Goal: Find specific page/section: Find specific page/section

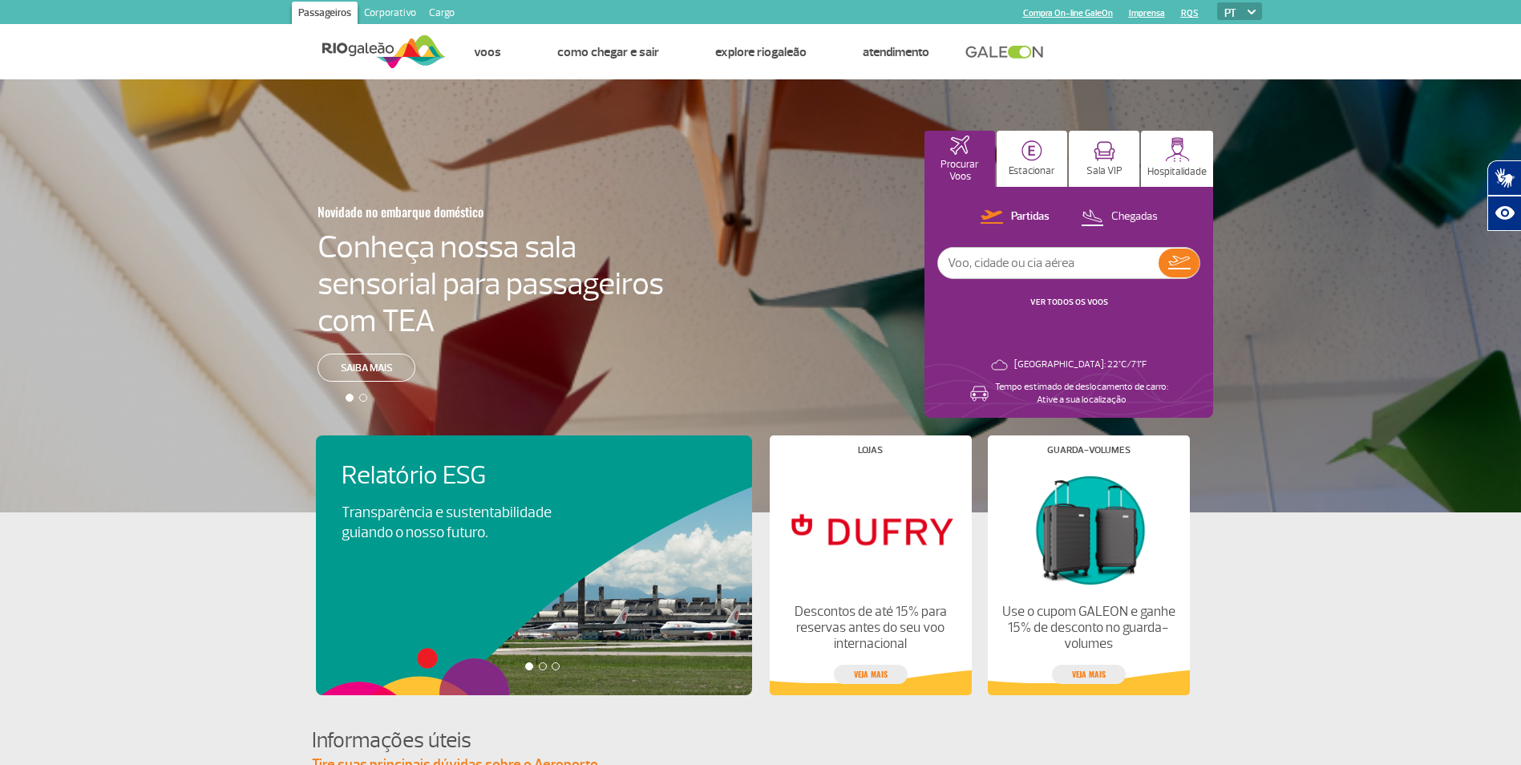
click at [406, 12] on link "Corporativo" at bounding box center [390, 15] width 65 height 26
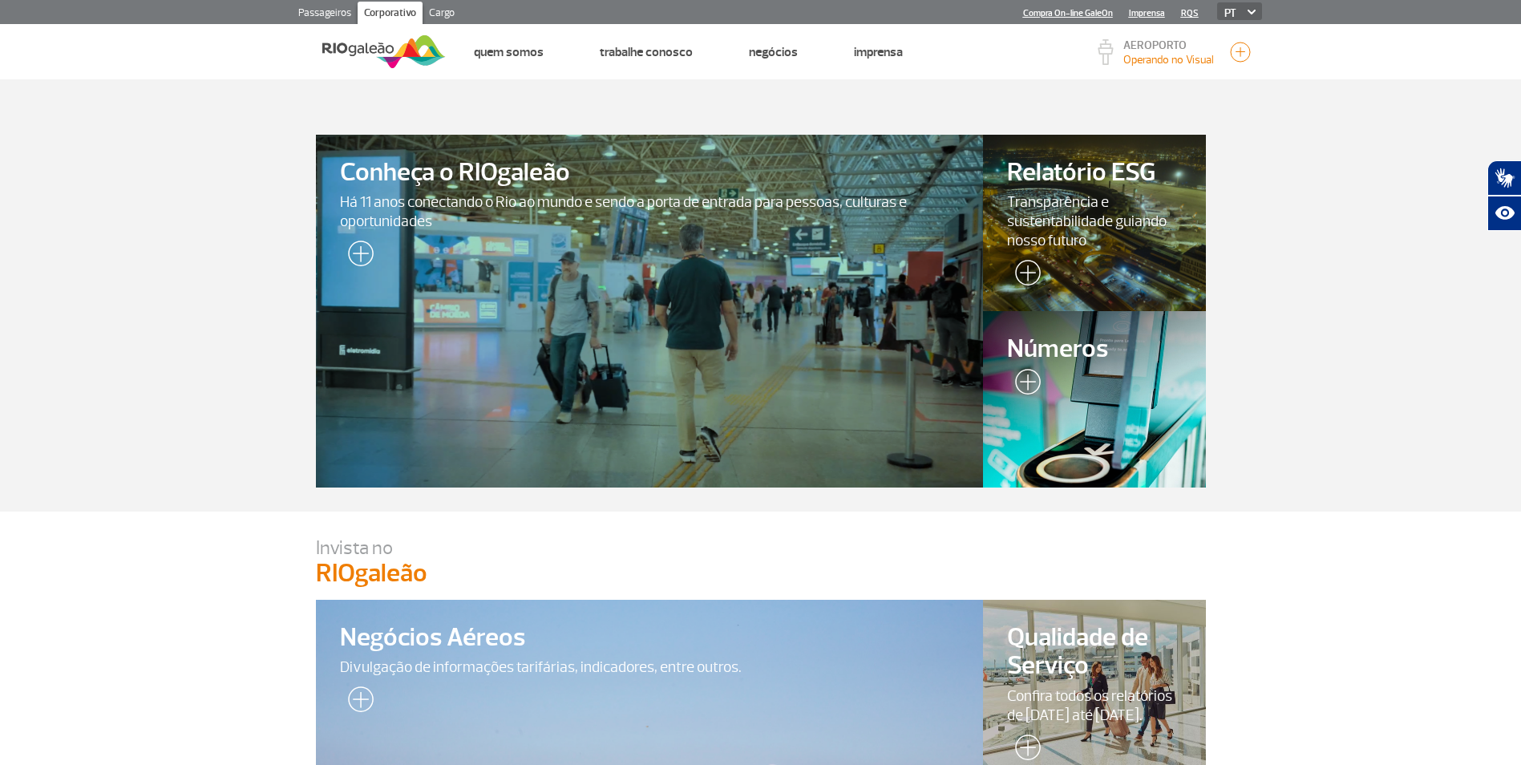
click at [428, 12] on link "Cargo" at bounding box center [441, 15] width 38 height 26
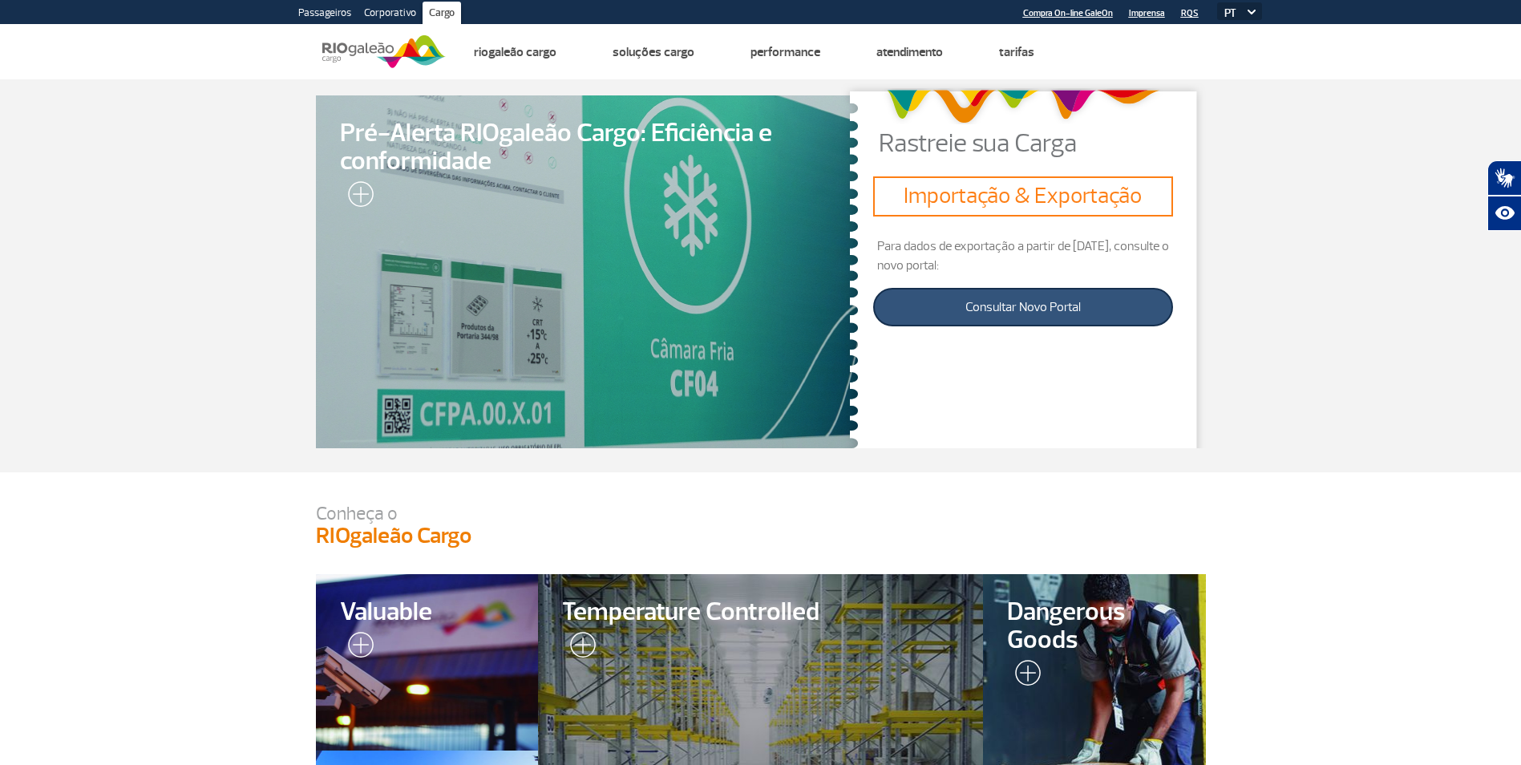
click at [982, 303] on link "Consultar Novo Portal" at bounding box center [1022, 307] width 299 height 38
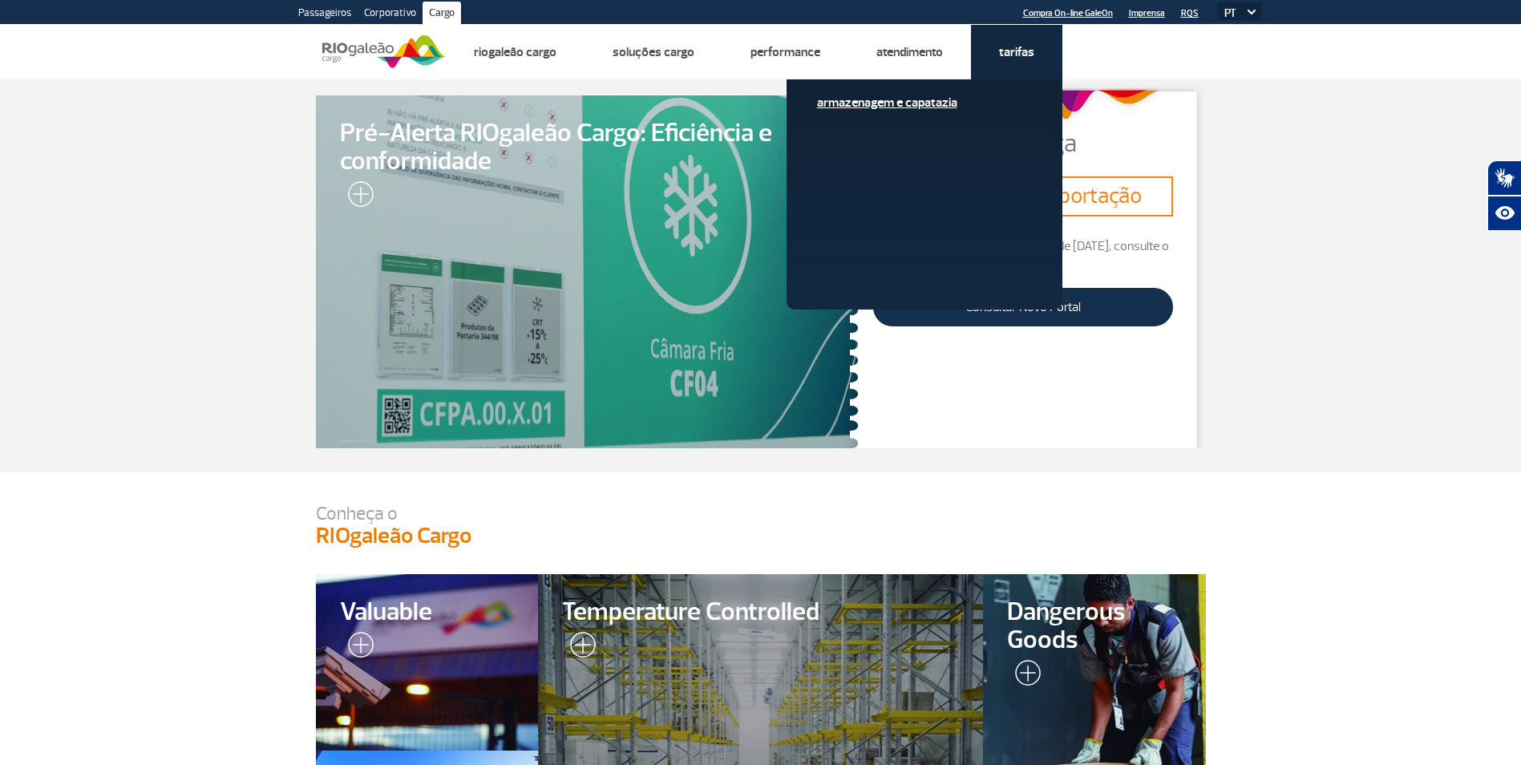
click at [927, 105] on link "Armazenagem e Capatazia" at bounding box center [924, 103] width 215 height 18
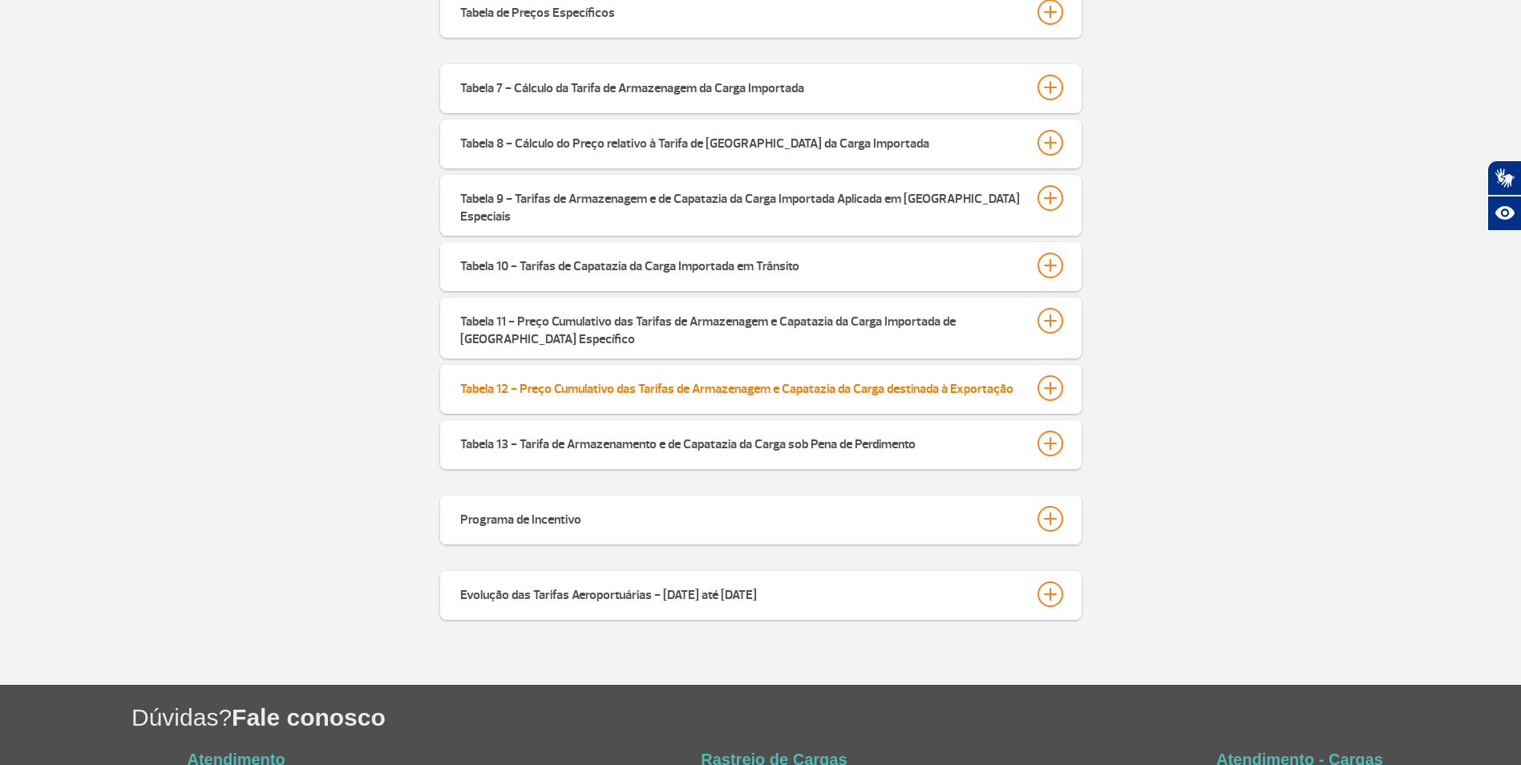
scroll to position [653, 0]
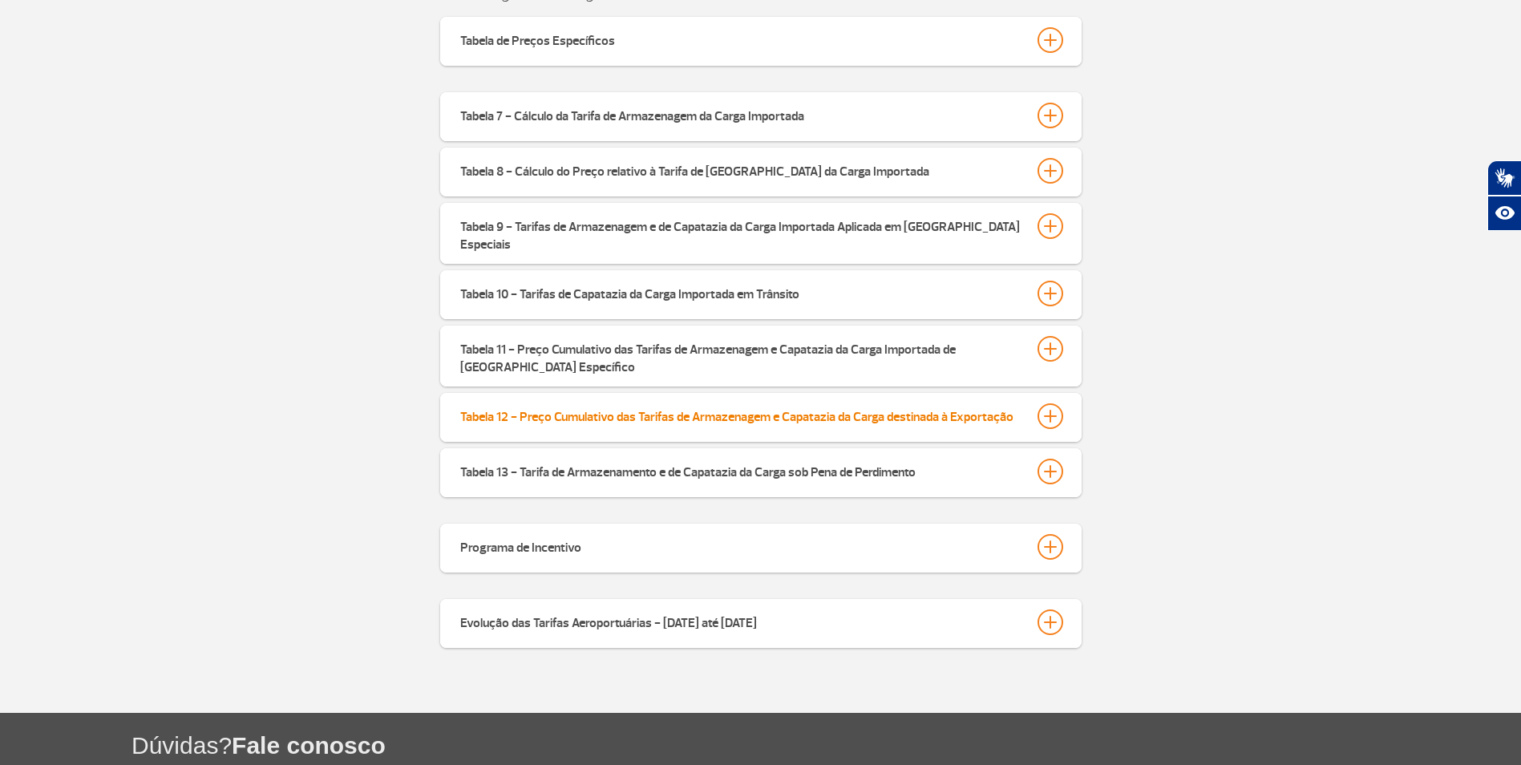
click at [1042, 404] on div at bounding box center [1050, 416] width 26 height 26
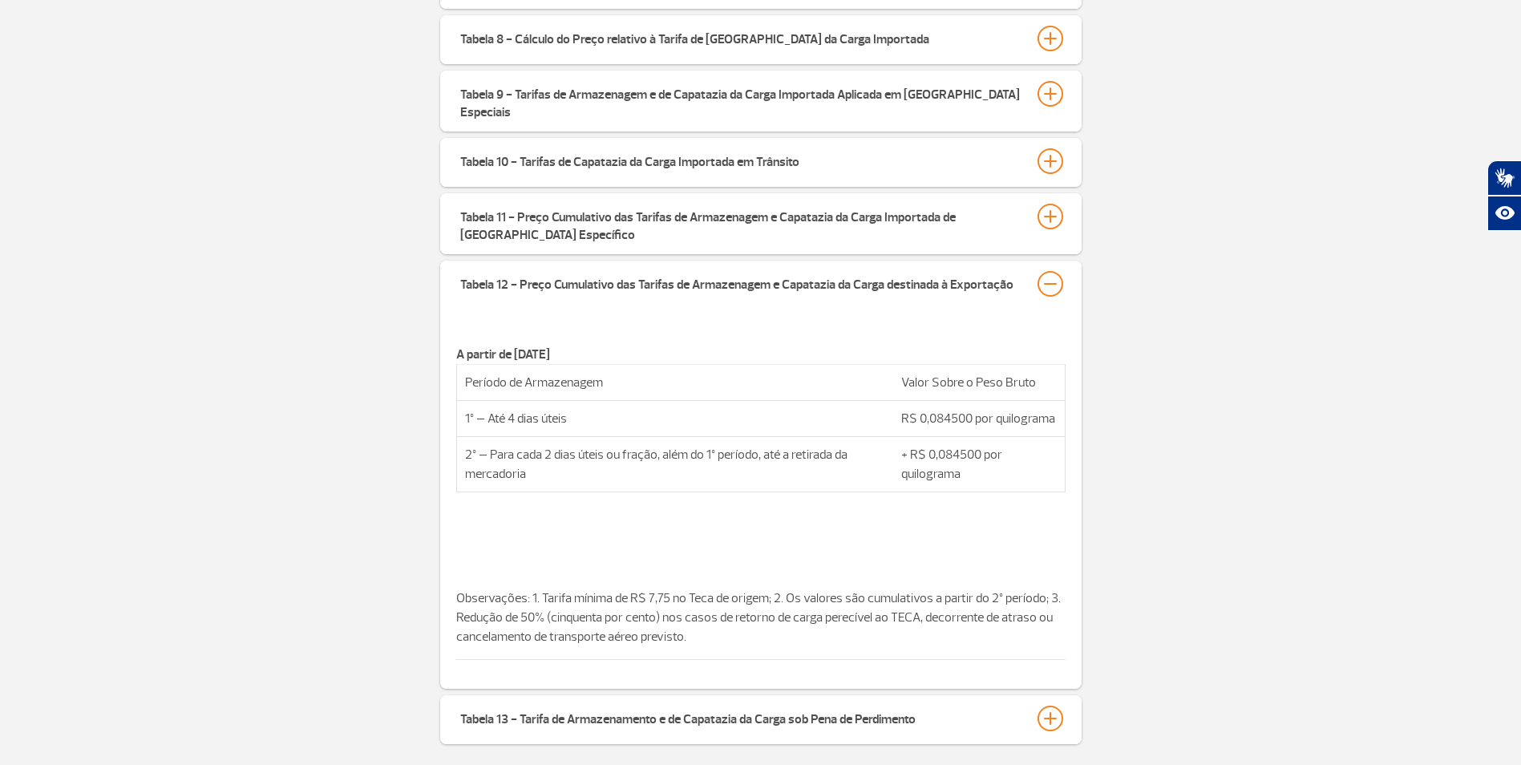
scroll to position [814, 0]
